Goal: Navigation & Orientation: Find specific page/section

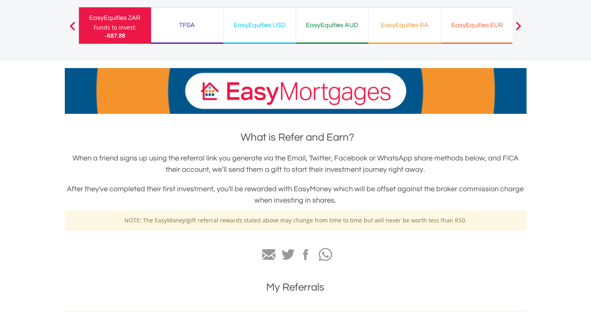
scroll to position [19, 0]
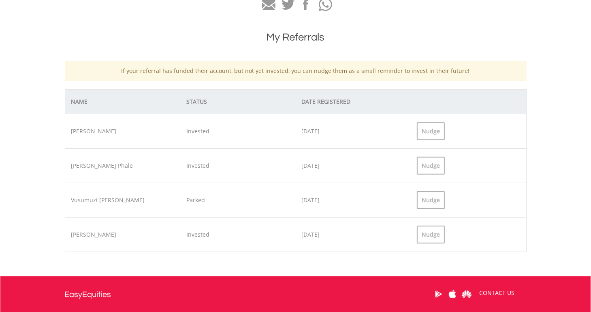
scroll to position [344, 0]
